Goal: Information Seeking & Learning: Learn about a topic

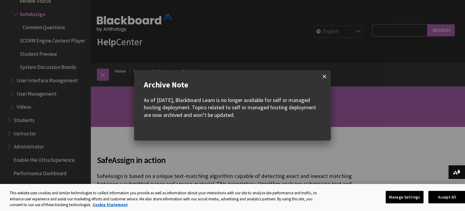
click at [323, 78] on span at bounding box center [324, 76] width 13 height 13
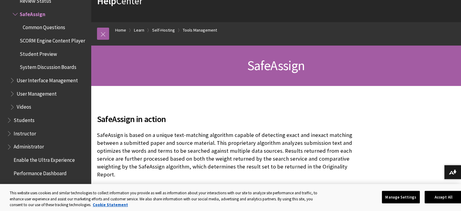
scroll to position [41, 0]
click at [442, 196] on button "Accept All" at bounding box center [443, 196] width 38 height 13
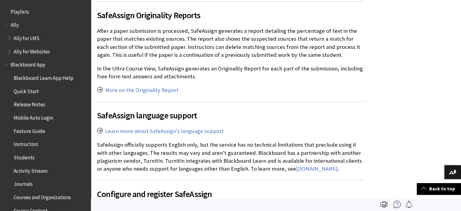
scroll to position [846, 0]
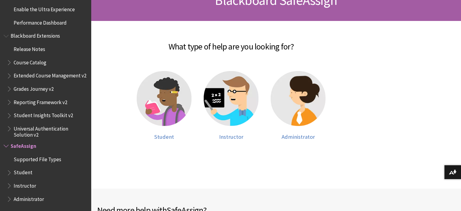
scroll to position [106, 0]
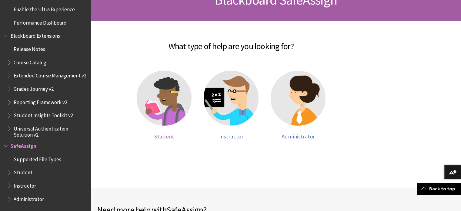
click at [168, 134] on span "Student" at bounding box center [164, 136] width 20 height 7
click at [158, 134] on span "Student" at bounding box center [164, 136] width 20 height 7
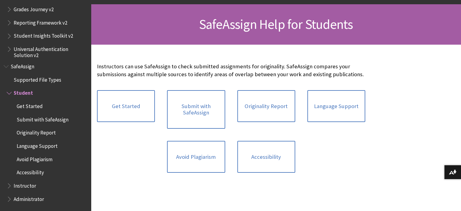
scroll to position [84, 0]
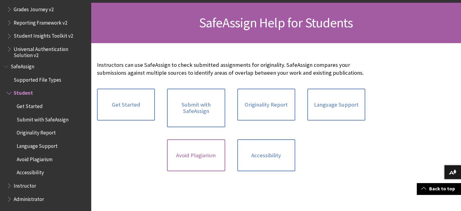
click at [201, 155] on link "Avoid Plagiarism" at bounding box center [196, 155] width 58 height 32
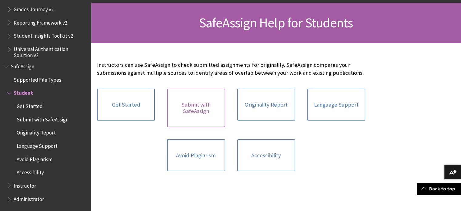
click at [183, 103] on link "Submit with SafeAssign" at bounding box center [196, 107] width 58 height 38
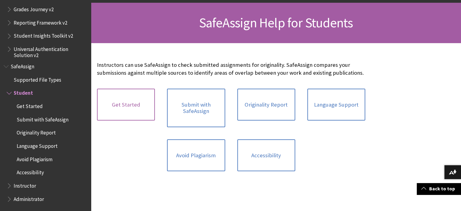
click at [123, 95] on link "Get Started" at bounding box center [126, 104] width 58 height 32
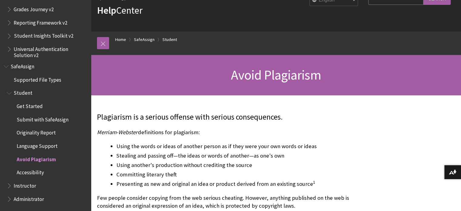
scroll to position [35, 0]
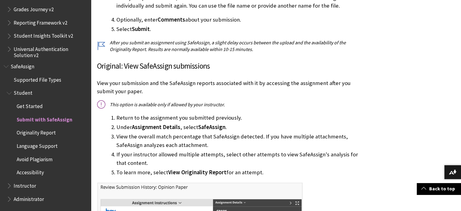
scroll to position [365, 0]
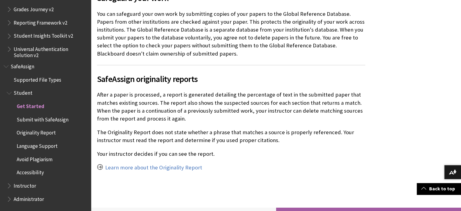
scroll to position [420, 0]
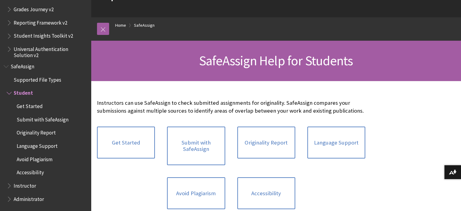
scroll to position [46, 0]
click at [264, 152] on link "Originality Report" at bounding box center [266, 142] width 58 height 32
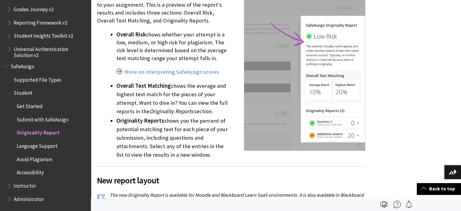
scroll to position [646, 0]
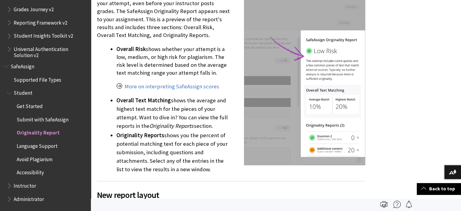
click at [172, 108] on li "Overall Text Matching shows the average and highest text match for the pieces o…" at bounding box center [240, 113] width 249 height 34
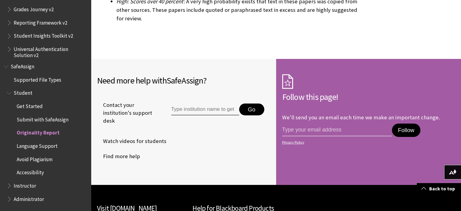
scroll to position [1933, 0]
